Goal: Task Accomplishment & Management: Use online tool/utility

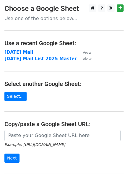
click at [35, 53] on td "[DATE] Mail" at bounding box center [40, 52] width 72 height 7
click at [19, 51] on strong "[DATE] Mail" at bounding box center [18, 52] width 29 height 5
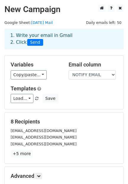
click at [36, 71] on div "Copy/paste... {{TENANT/VIRTUAL}} {{MAILBOX #}} {{COMPANY}} {{NAME}} {{NOTIFY EM…" at bounding box center [35, 74] width 49 height 9
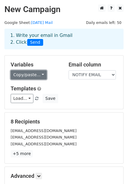
click at [30, 72] on link "Copy/paste..." at bounding box center [29, 74] width 36 height 9
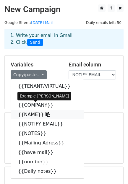
click at [27, 110] on link "{{NAME}}" at bounding box center [47, 114] width 73 height 9
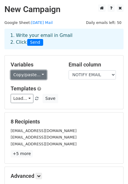
click at [33, 70] on link "Copy/paste..." at bounding box center [29, 74] width 36 height 9
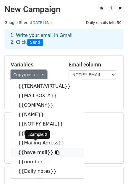
scroll to position [39, 0]
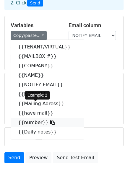
click at [24, 118] on link "{{number}}" at bounding box center [47, 122] width 73 height 9
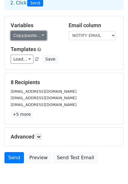
click at [32, 32] on link "Copy/paste..." at bounding box center [29, 35] width 36 height 9
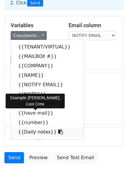
click at [32, 127] on link "{{Daily notes}}" at bounding box center [47, 131] width 73 height 9
